Goal: Information Seeking & Learning: Check status

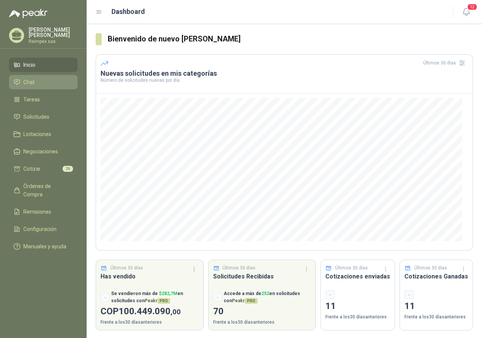
click at [46, 83] on li "Chat" at bounding box center [44, 82] width 60 height 8
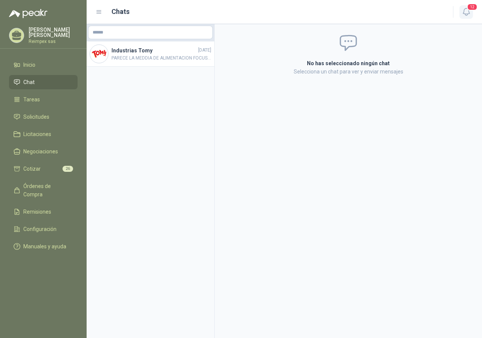
click at [471, 13] on icon "button" at bounding box center [466, 11] width 9 height 9
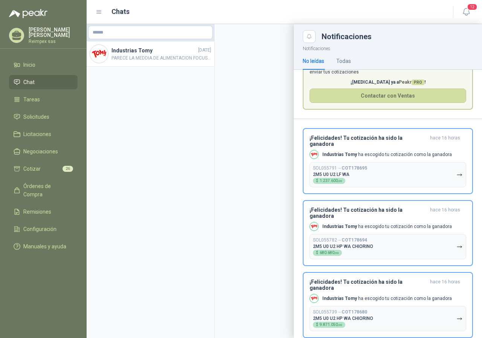
scroll to position [31, 0]
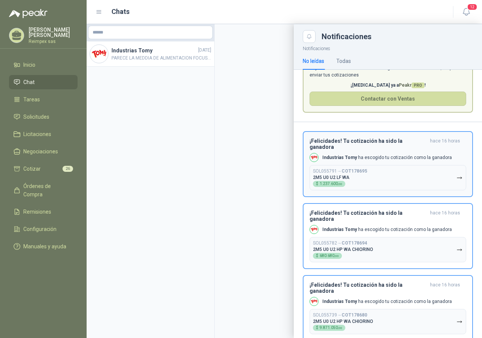
click at [438, 171] on button "SOL055791 → COT178695 2M5 U0 U2 LF WA $ 1.237.600 ,00" at bounding box center [388, 177] width 157 height 25
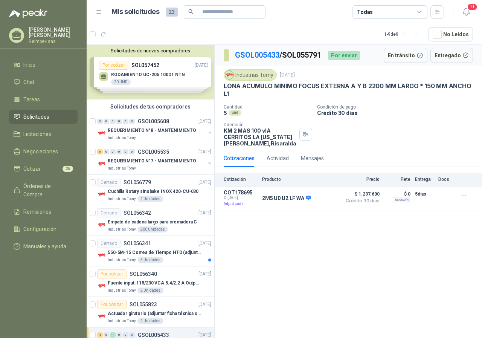
click at [38, 113] on span "Solicitudes" at bounding box center [36, 117] width 26 height 8
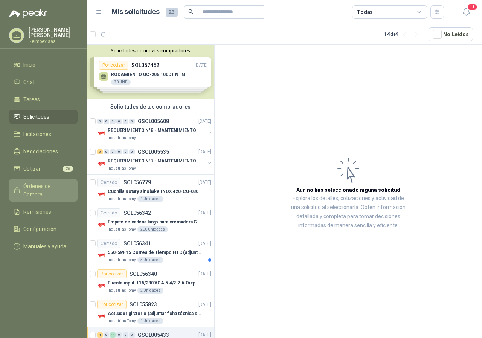
click at [59, 184] on span "Órdenes de Compra" at bounding box center [46, 190] width 47 height 17
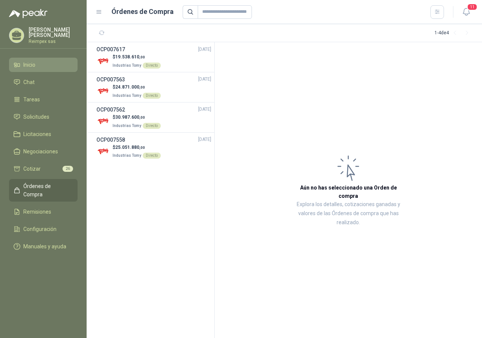
click at [33, 69] on link "Inicio" at bounding box center [43, 65] width 69 height 14
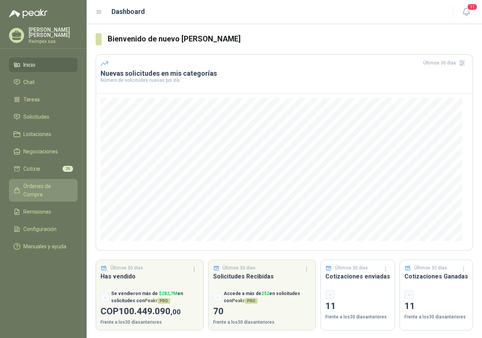
click at [45, 184] on span "Órdenes de Compra" at bounding box center [46, 190] width 47 height 17
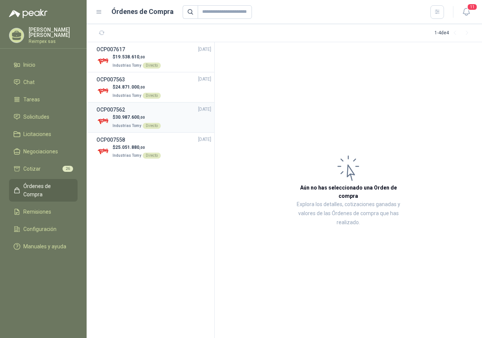
click at [143, 120] on p "$ 30.987.600 ,00" at bounding box center [137, 117] width 48 height 7
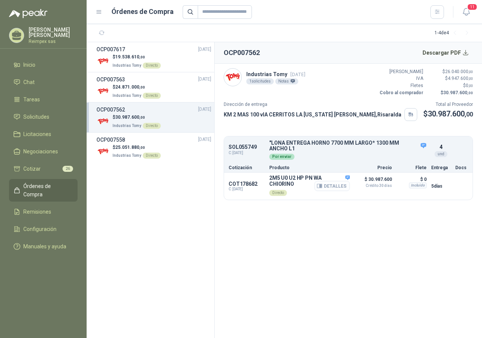
click at [343, 191] on button "Detalles" at bounding box center [332, 186] width 35 height 10
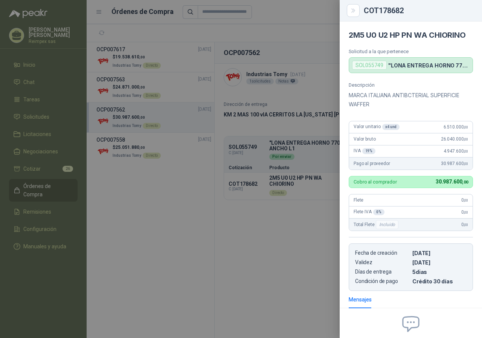
click at [263, 229] on div at bounding box center [241, 169] width 482 height 338
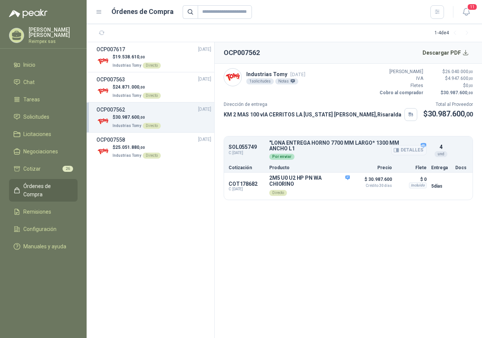
click at [418, 149] on button "Detalles" at bounding box center [409, 150] width 35 height 10
click at [464, 53] on button "Descargar PDF" at bounding box center [446, 52] width 55 height 15
click at [136, 147] on span "25.051.880 ,00" at bounding box center [130, 147] width 30 height 5
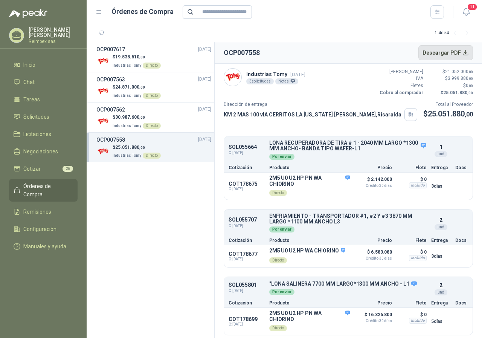
click at [468, 51] on button "Descargar PDF" at bounding box center [446, 52] width 55 height 15
click at [138, 94] on span "Industrias Tomy" at bounding box center [127, 95] width 29 height 4
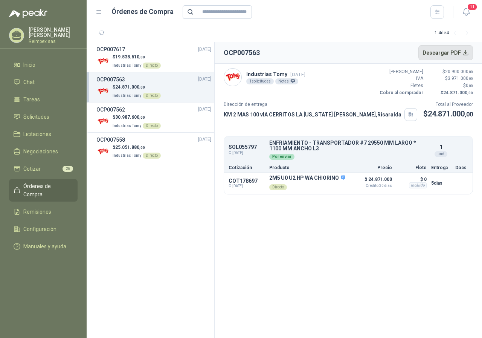
click at [464, 58] on button "Descargar PDF" at bounding box center [446, 52] width 55 height 15
click at [132, 54] on p "$ 19.538.610 ,00" at bounding box center [137, 57] width 48 height 7
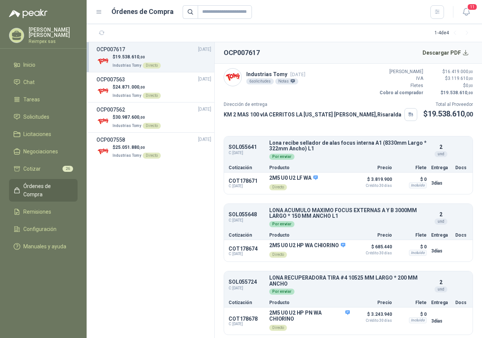
click at [242, 37] on section "1 - 4 de 4" at bounding box center [285, 33] width 396 height 18
click at [464, 53] on button "Descargar PDF" at bounding box center [446, 52] width 55 height 15
click at [139, 138] on div "OCP007558 [DATE]" at bounding box center [153, 140] width 115 height 8
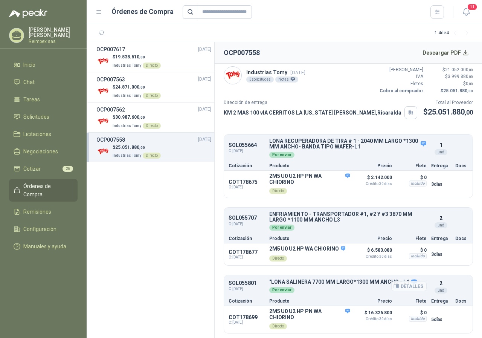
scroll to position [9, 0]
click at [153, 143] on div "OCP007558 [DATE]" at bounding box center [153, 140] width 115 height 8
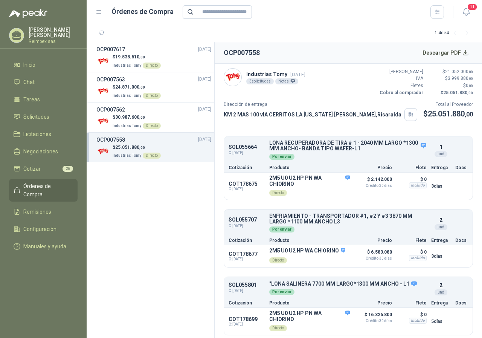
click at [129, 140] on div "OCP007558 [DATE]" at bounding box center [153, 140] width 115 height 8
click at [320, 187] on icon "button" at bounding box center [321, 186] width 2 height 3
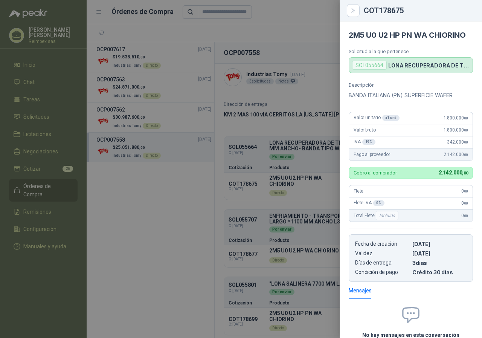
click at [401, 63] on p "LONA RECUPERADORA DE TIRA # 1 - 2040 MM LARGO *1300 MM ANCHO- BANDA TIPO WAFER-…" at bounding box center [429, 65] width 81 height 6
click at [357, 9] on button "Close" at bounding box center [353, 10] width 13 height 13
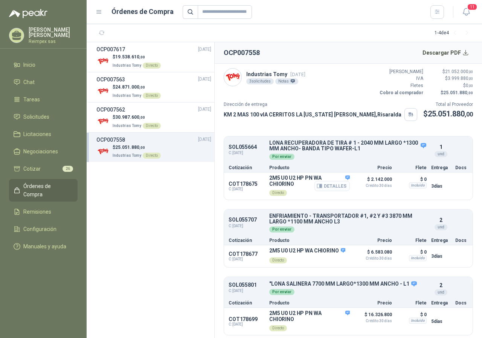
click at [323, 185] on button "Detalles" at bounding box center [332, 186] width 35 height 10
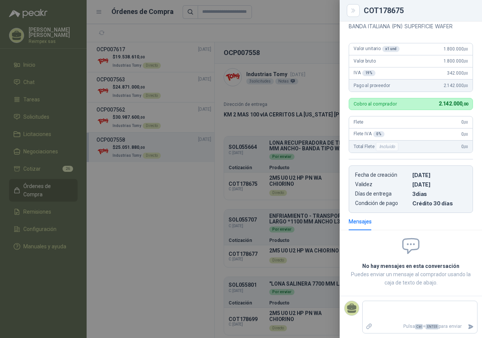
click at [405, 250] on icon at bounding box center [411, 246] width 16 height 15
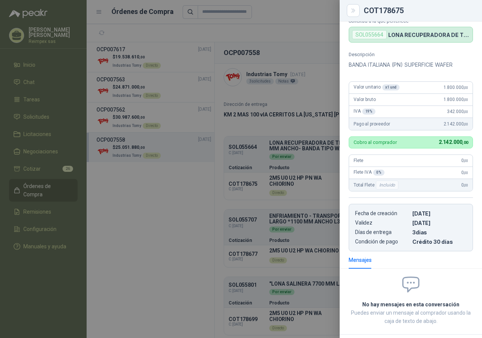
scroll to position [0, 0]
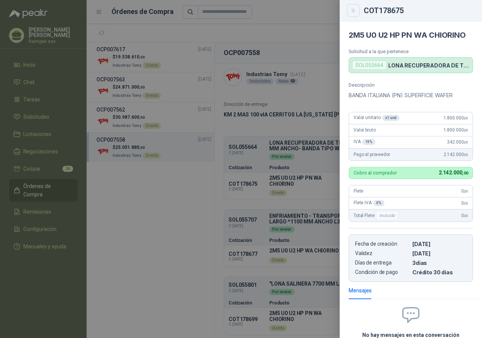
click at [355, 12] on icon "Close" at bounding box center [353, 11] width 6 height 6
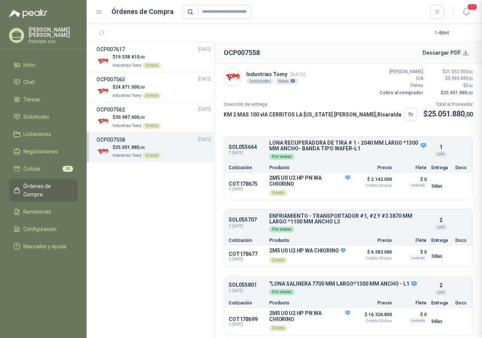
scroll to position [69, 0]
click at [302, 152] on div "Por enviar" at bounding box center [348, 156] width 158 height 8
click at [406, 147] on button "Detalles" at bounding box center [409, 150] width 35 height 10
click at [122, 114] on p "$ 30.987.600 ,00" at bounding box center [137, 117] width 48 height 7
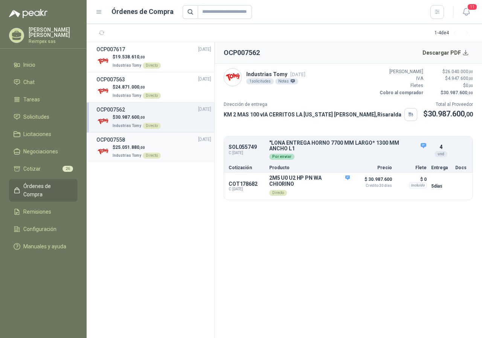
click at [137, 150] on span "25.051.880 ,00" at bounding box center [130, 147] width 30 height 5
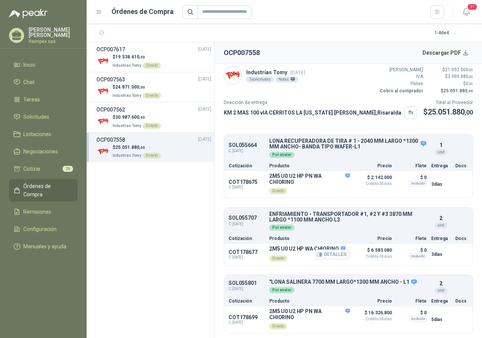
scroll to position [9, 0]
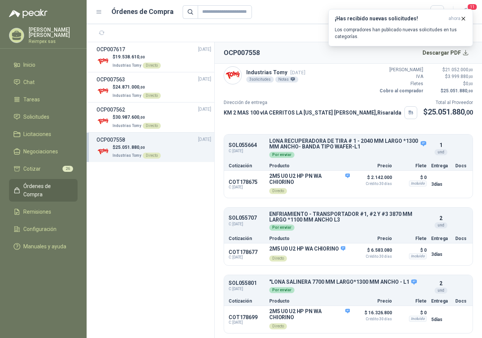
click at [144, 146] on span ",00" at bounding box center [142, 147] width 6 height 4
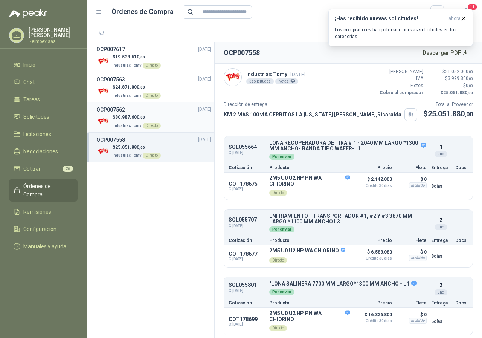
click at [123, 119] on span "30.987.600 ,00" at bounding box center [130, 117] width 30 height 5
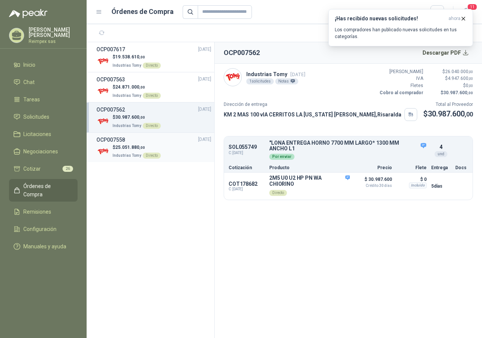
click at [129, 144] on p "$ 25.051.880 ,00" at bounding box center [137, 147] width 48 height 7
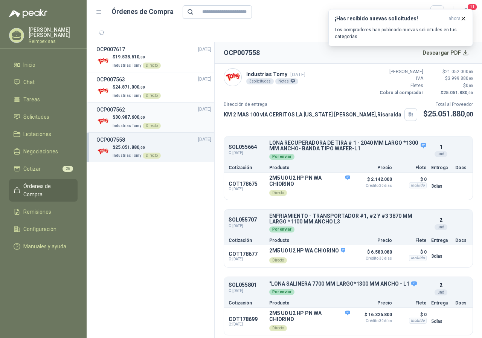
click at [126, 122] on p "Industrias Tomy Directo" at bounding box center [137, 125] width 48 height 8
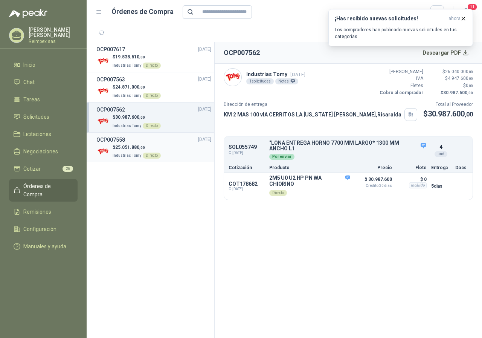
click at [160, 144] on div "$ 25.051.880 ,00 Industrias Tomy Directo" at bounding box center [153, 151] width 115 height 15
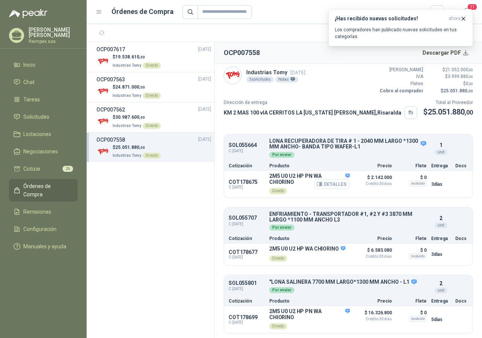
scroll to position [9, 0]
click at [139, 148] on span "25.051.880 ,00" at bounding box center [130, 147] width 30 height 5
click at [178, 151] on div "$ 25.051.880 ,00 Industrias Tomy Directo" at bounding box center [153, 151] width 115 height 15
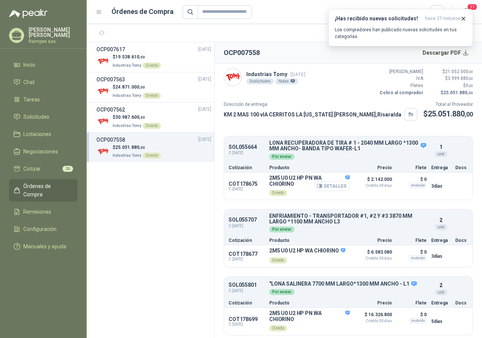
click at [317, 184] on icon "button" at bounding box center [319, 186] width 5 height 4
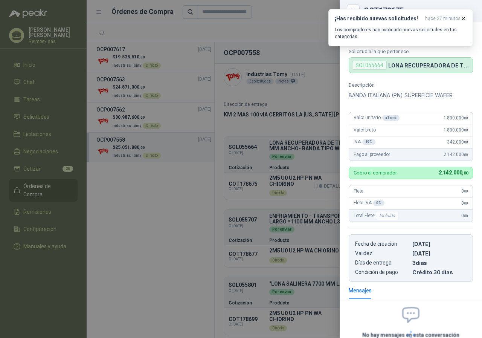
scroll to position [65, 0]
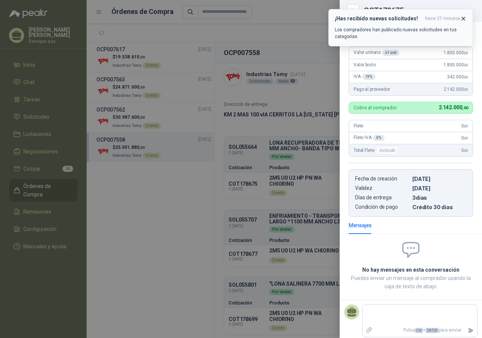
click at [465, 18] on icon "button" at bounding box center [464, 18] width 6 height 6
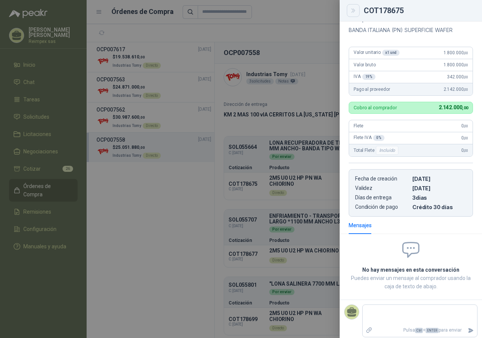
click at [350, 14] on icon "Close" at bounding box center [353, 11] width 6 height 6
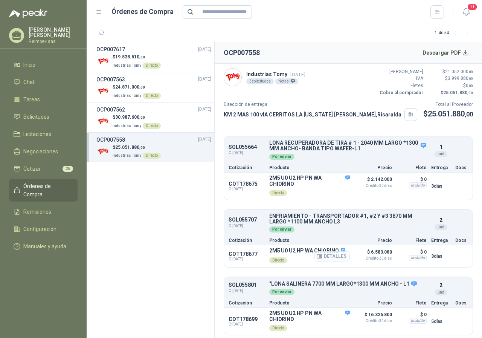
click at [326, 257] on button "Detalles" at bounding box center [332, 256] width 35 height 10
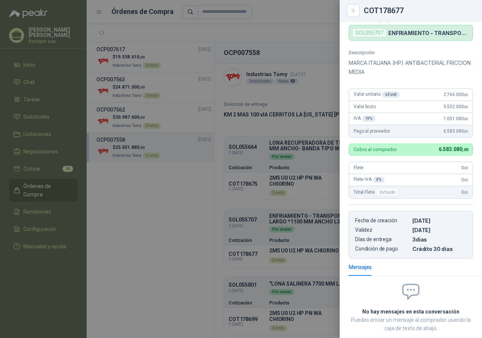
scroll to position [0, 0]
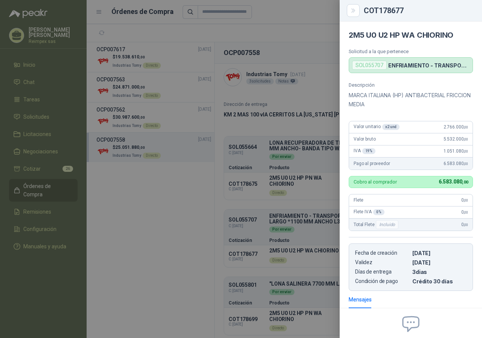
click at [323, 232] on div at bounding box center [241, 169] width 482 height 338
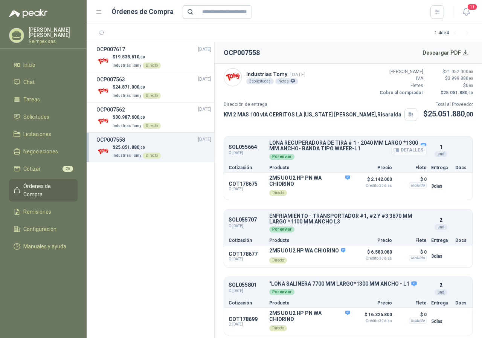
click at [336, 154] on div "Por enviar" at bounding box center [348, 156] width 158 height 8
click at [335, 185] on button "Detalles" at bounding box center [332, 186] width 35 height 10
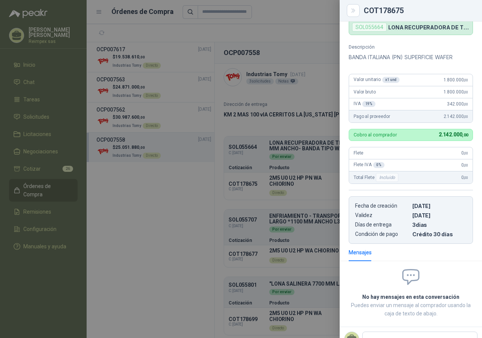
scroll to position [0, 0]
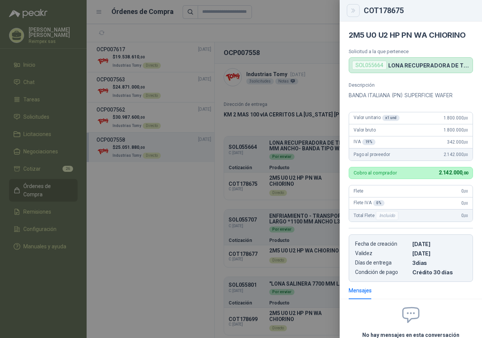
click at [356, 11] on icon "Close" at bounding box center [353, 11] width 6 height 6
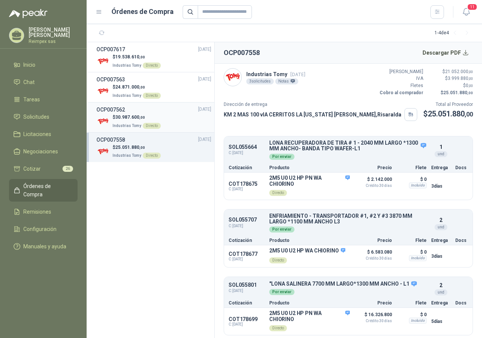
click at [138, 126] on span "Industrias Tomy" at bounding box center [127, 126] width 29 height 4
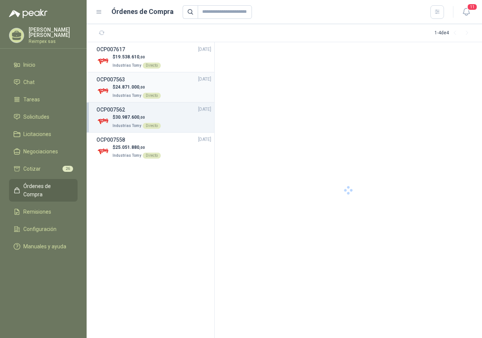
click at [132, 89] on span "24.871.000 ,00" at bounding box center [130, 86] width 30 height 5
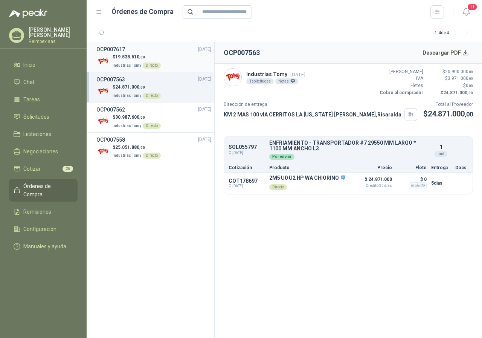
click at [138, 61] on p "Industrias Tomy Directo" at bounding box center [137, 65] width 48 height 8
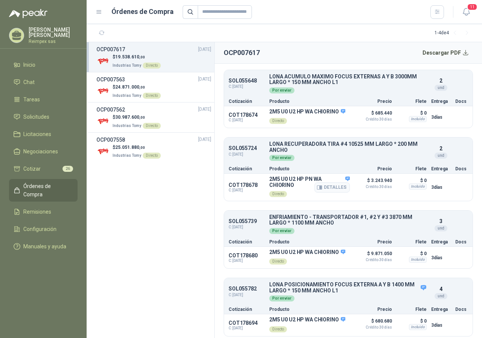
scroll to position [151, 0]
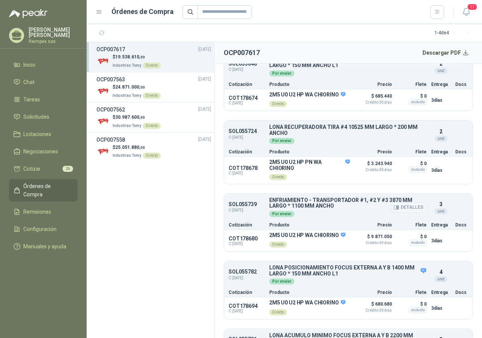
click at [412, 213] on button "Detalles" at bounding box center [409, 207] width 35 height 10
click at [404, 213] on button "Detalles" at bounding box center [409, 207] width 35 height 10
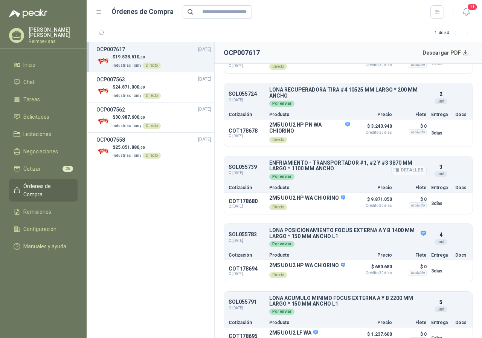
scroll to position [188, 0]
click at [323, 208] on button "Detalles" at bounding box center [332, 203] width 35 height 10
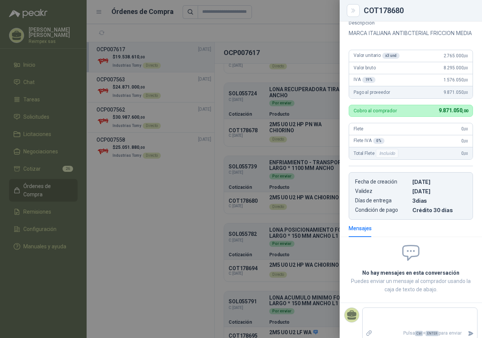
scroll to position [75, 0]
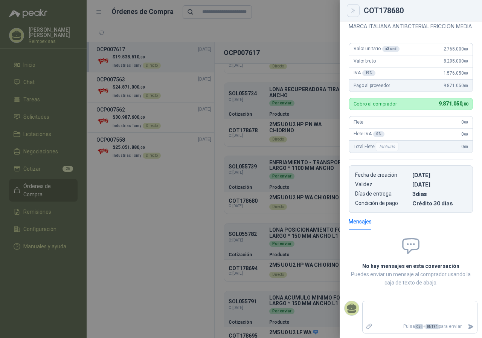
click at [349, 9] on button "Close" at bounding box center [353, 10] width 13 height 13
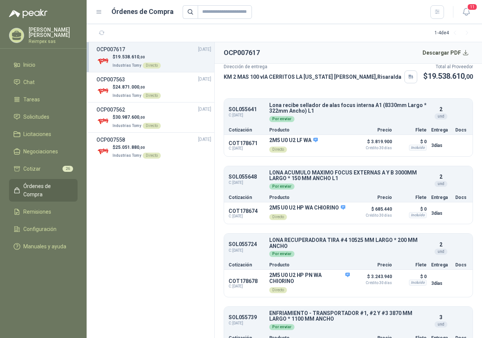
scroll to position [0, 0]
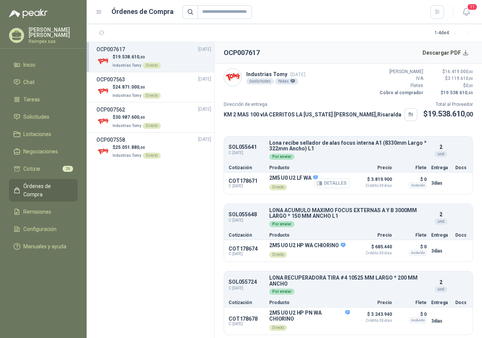
click at [340, 185] on button "Detalles" at bounding box center [332, 183] width 35 height 10
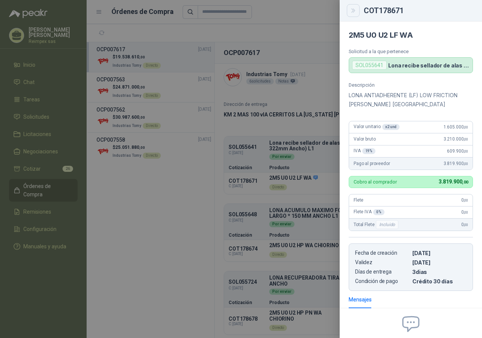
click at [357, 11] on icon "Close" at bounding box center [353, 11] width 6 height 6
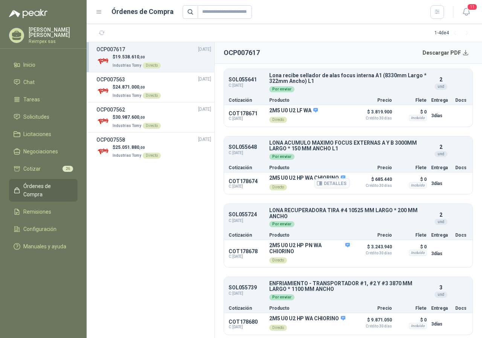
scroll to position [75, 0]
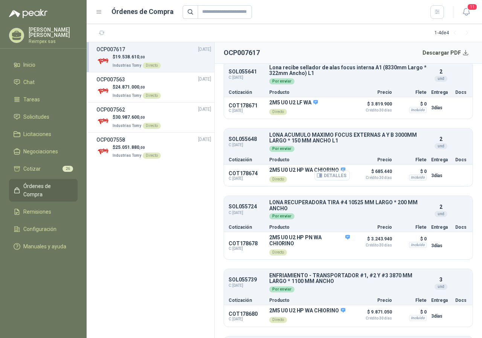
click at [328, 179] on button "Detalles" at bounding box center [332, 175] width 35 height 10
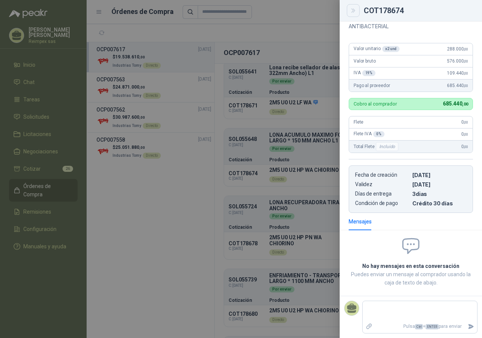
click at [353, 14] on button "Close" at bounding box center [353, 10] width 13 height 13
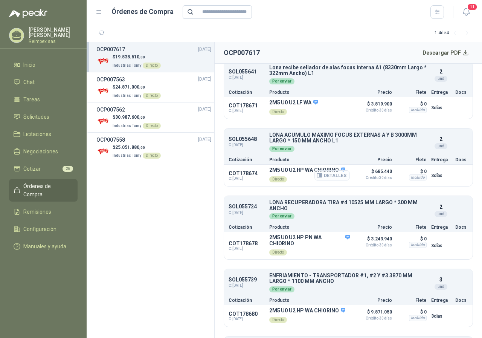
click at [331, 176] on button "Detalles" at bounding box center [332, 175] width 35 height 10
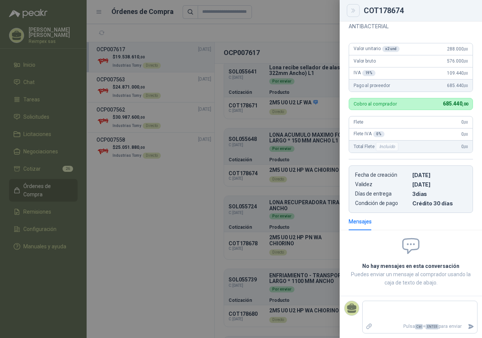
click at [355, 12] on icon "Close" at bounding box center [353, 11] width 6 height 6
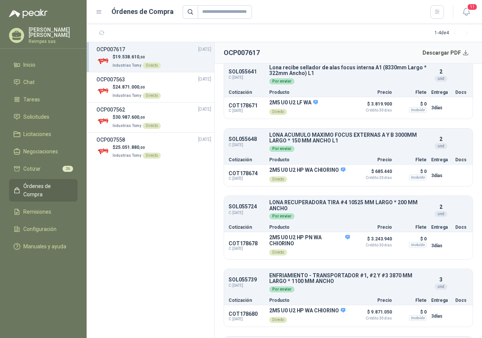
scroll to position [113, 0]
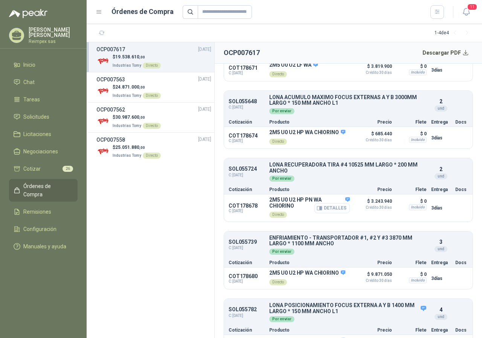
click at [330, 213] on button "Detalles" at bounding box center [332, 208] width 35 height 10
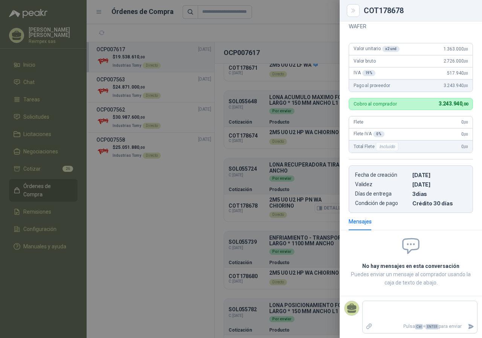
click at [330, 215] on div at bounding box center [241, 169] width 482 height 338
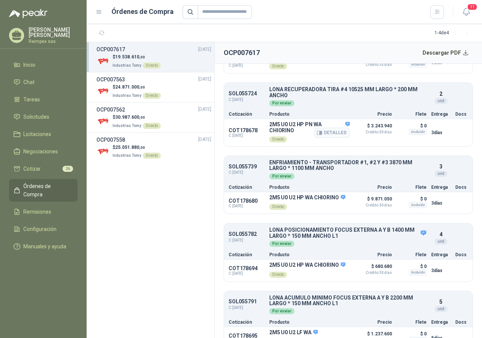
scroll to position [223, 0]
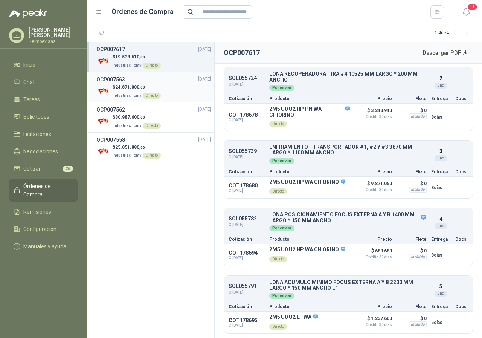
click at [155, 88] on p "$ 24.871.000 ,00" at bounding box center [137, 87] width 48 height 7
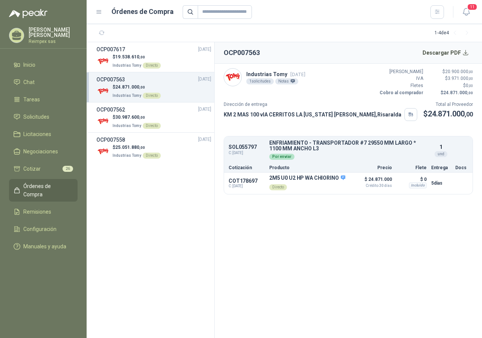
click at [134, 86] on span "24.871.000 ,00" at bounding box center [130, 86] width 30 height 5
click at [410, 152] on button "Detalles" at bounding box center [409, 150] width 35 height 10
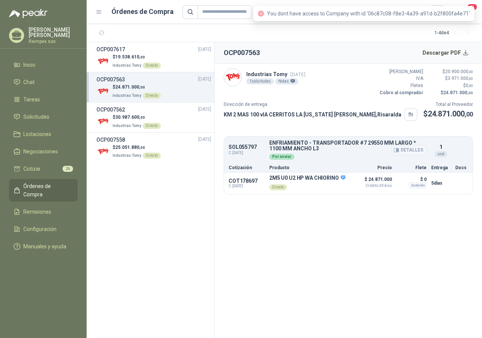
click at [409, 147] on button "Detalles" at bounding box center [409, 150] width 35 height 10
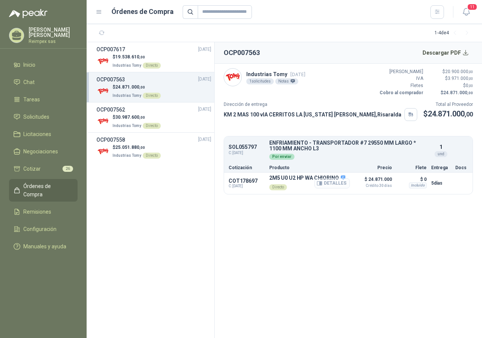
click at [332, 183] on button "Detalles" at bounding box center [332, 183] width 35 height 10
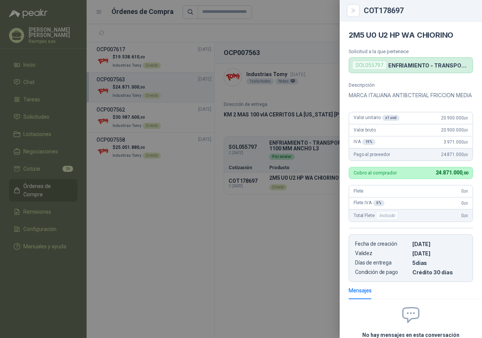
scroll to position [74, 0]
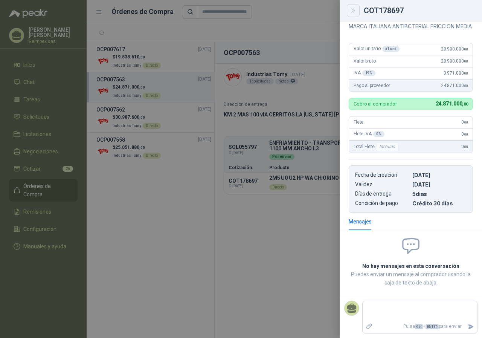
click at [356, 11] on icon "Close" at bounding box center [353, 11] width 6 height 6
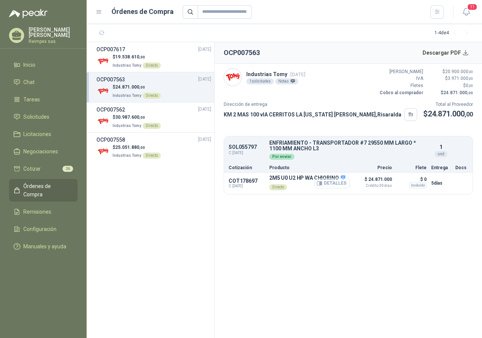
click at [330, 182] on button "Detalles" at bounding box center [332, 183] width 35 height 10
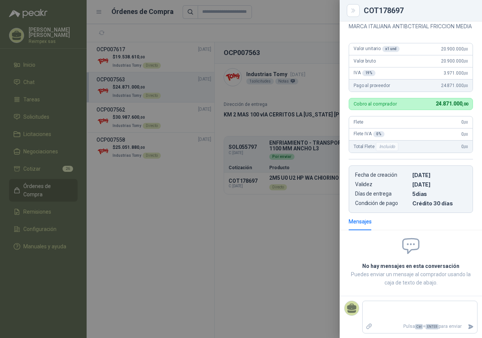
click at [279, 277] on div at bounding box center [241, 169] width 482 height 338
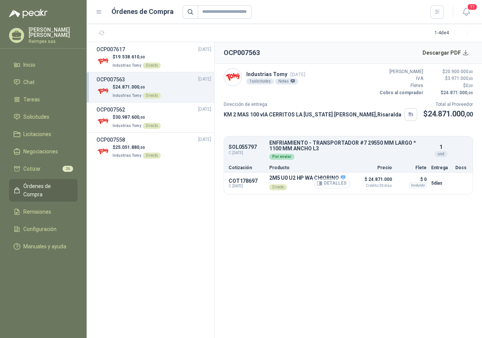
click at [338, 183] on button "Detalles" at bounding box center [332, 183] width 35 height 10
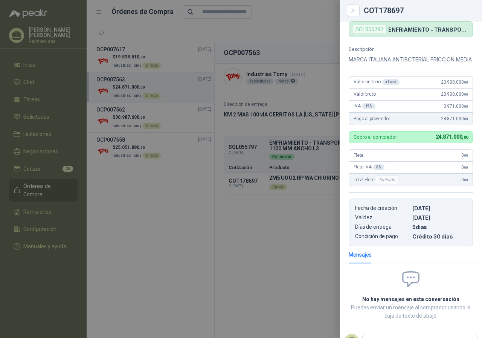
scroll to position [0, 0]
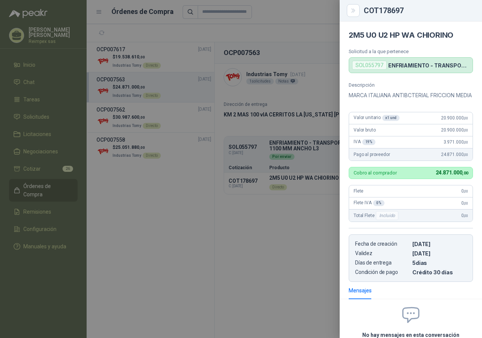
click at [267, 241] on div at bounding box center [241, 169] width 482 height 338
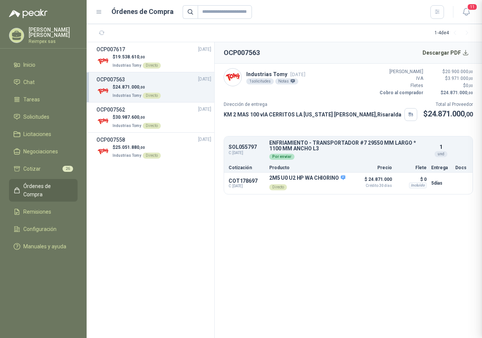
scroll to position [78, 0]
click at [332, 182] on button "Detalles" at bounding box center [332, 183] width 35 height 10
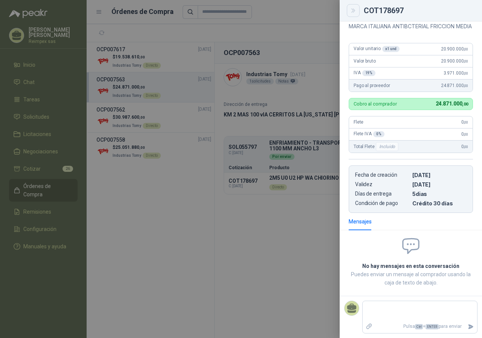
click at [355, 11] on icon "Close" at bounding box center [353, 11] width 6 height 6
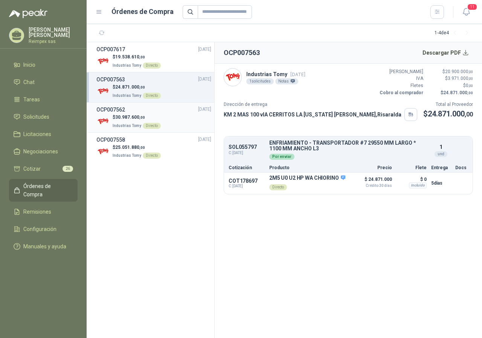
click at [145, 114] on p "$ 30.987.600 ,00" at bounding box center [137, 117] width 48 height 7
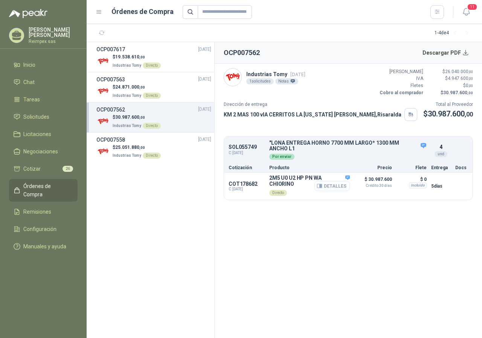
click at [327, 189] on button "Detalles" at bounding box center [332, 186] width 35 height 10
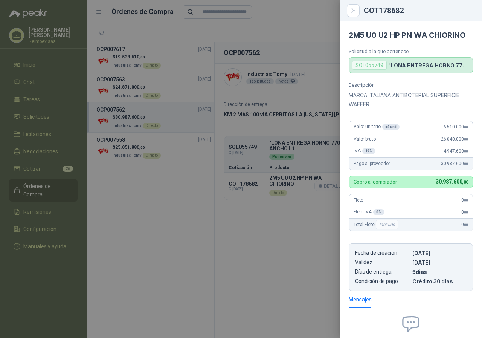
scroll to position [74, 0]
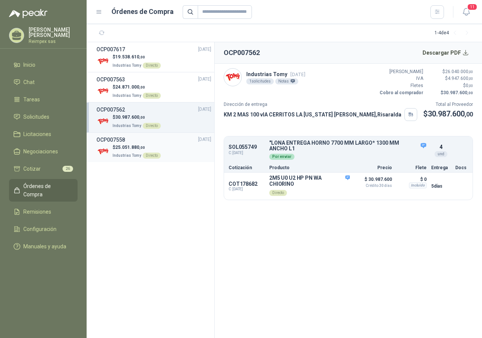
click at [162, 141] on div "OCP007558 [DATE]" at bounding box center [153, 140] width 115 height 8
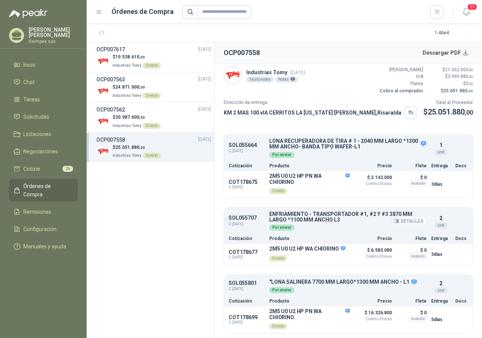
scroll to position [9, 0]
click at [337, 318] on button "Detalles" at bounding box center [332, 320] width 35 height 10
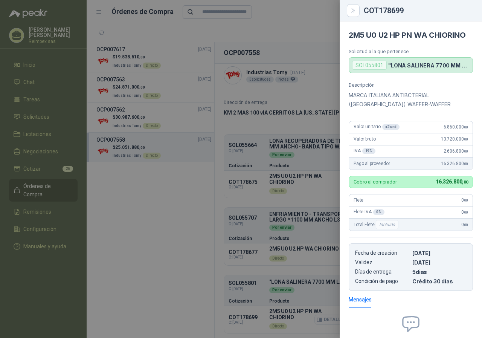
scroll to position [74, 0]
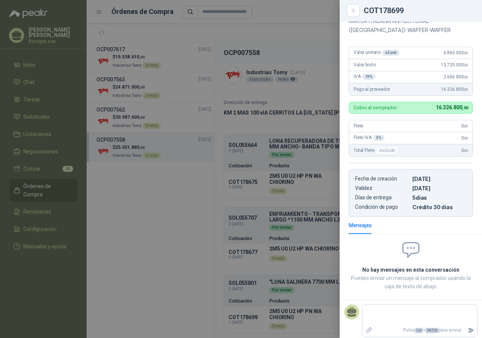
click at [335, 318] on div at bounding box center [241, 169] width 482 height 338
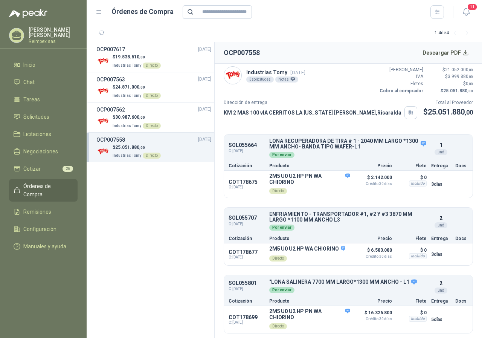
click at [47, 184] on span "Órdenes de Compra" at bounding box center [46, 190] width 47 height 17
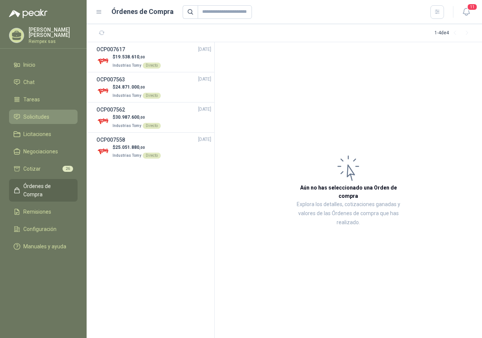
click at [40, 113] on span "Solicitudes" at bounding box center [36, 117] width 26 height 8
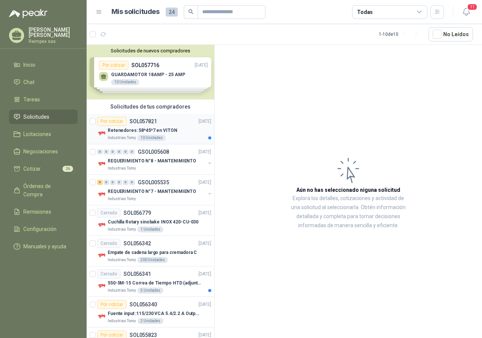
click at [179, 134] on div "Retenedores: 58*45*7 en VITON" at bounding box center [160, 130] width 104 height 9
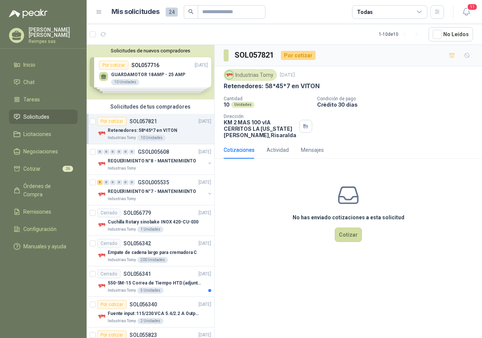
click at [181, 71] on div "Solicitudes de nuevos compradores Por cotizar SOL057716 [DATE] GUARDAMOTOR 18AM…" at bounding box center [151, 72] width 128 height 55
